Goal: Check status

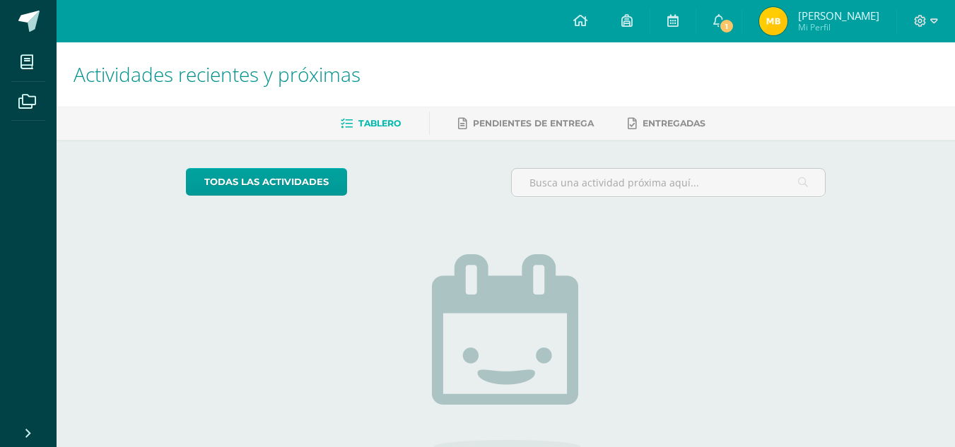
click at [785, 30] on img at bounding box center [773, 21] width 28 height 28
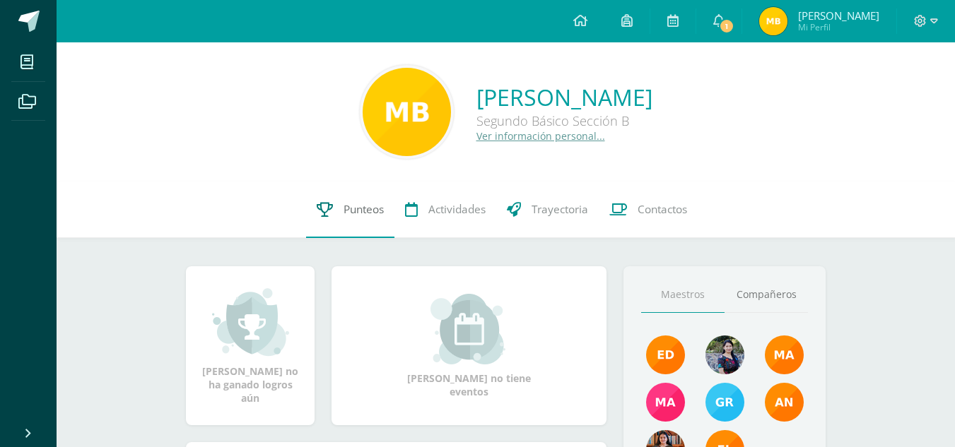
click at [339, 199] on link "Punteos" at bounding box center [350, 210] width 88 height 57
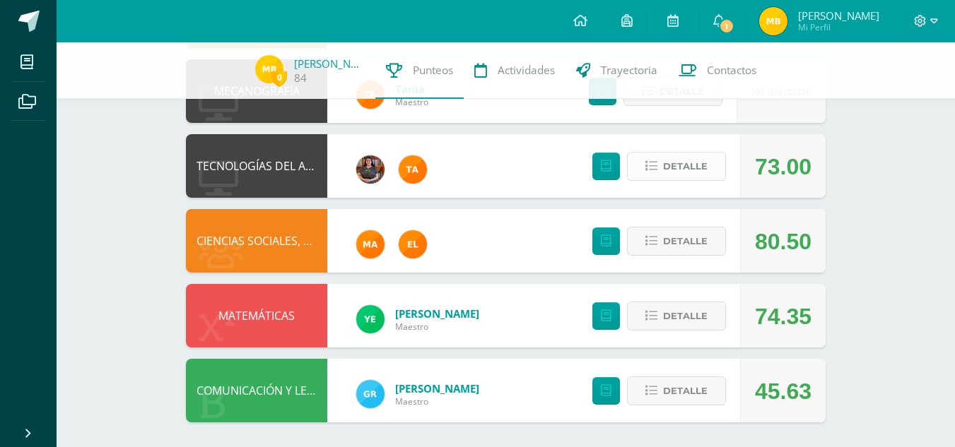
scroll to position [766, 0]
